Goal: Use online tool/utility: Utilize a website feature to perform a specific function

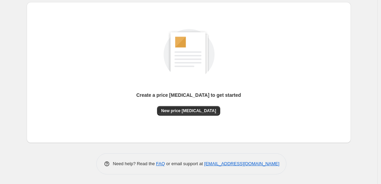
scroll to position [72, 0]
click at [195, 113] on button "New price [MEDICAL_DATA]" at bounding box center [188, 111] width 63 height 10
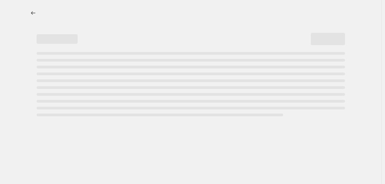
select select "percentage"
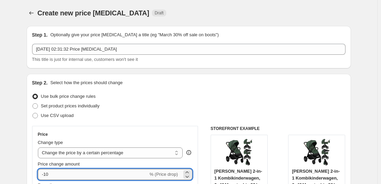
click at [75, 174] on input "-10" at bounding box center [93, 174] width 110 height 11
type input "-1"
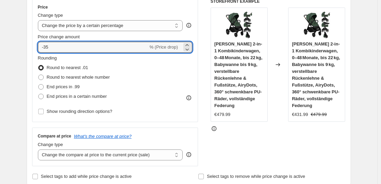
scroll to position [556, 0]
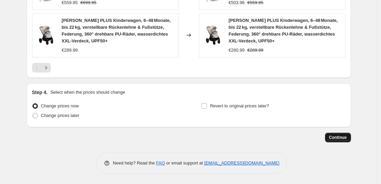
type input "-35"
click at [341, 139] on span "Continue" at bounding box center [338, 137] width 18 height 5
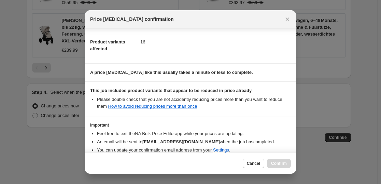
scroll to position [104, 0]
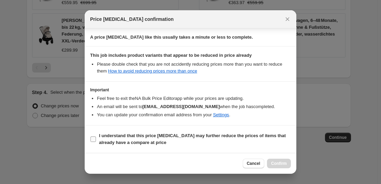
click at [149, 139] on span "I understand that this price change job may further reduce the prices of items …" at bounding box center [195, 139] width 192 height 14
click at [96, 139] on input "I understand that this price change job may further reduce the prices of items …" at bounding box center [92, 138] width 5 height 5
checkbox input "true"
click at [282, 162] on span "Confirm" at bounding box center [279, 162] width 16 height 5
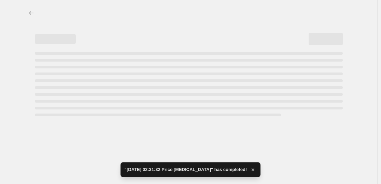
select select "percentage"
